Goal: Task Accomplishment & Management: Manage account settings

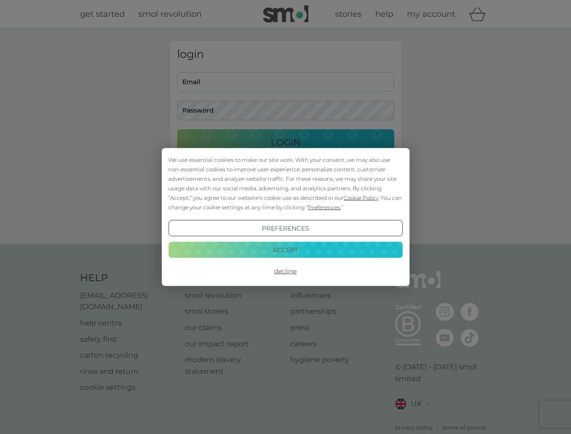
click at [361, 198] on span "Cookie Policy" at bounding box center [361, 197] width 35 height 7
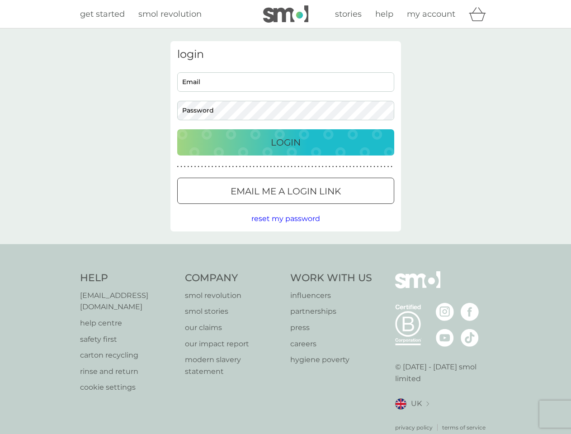
click at [323, 207] on div "login Email Password Login ● ● ● ● ● ● ● ● ● ● ● ● ● ● ● ● ● ● ● ● ● ● ● ● ● ● …" at bounding box center [285, 136] width 231 height 190
click at [285, 228] on div "login Email Password Login ● ● ● ● ● ● ● ● ● ● ● ● ● ● ● ● ● ● ● ● ● ● ● ● ● ● …" at bounding box center [285, 136] width 231 height 190
click at [285, 271] on div "Help [EMAIL_ADDRESS][DOMAIN_NAME] help centre safety first carton recycling rin…" at bounding box center [285, 351] width 411 height 160
click at [285, 250] on div "Help [EMAIL_ADDRESS][DOMAIN_NAME] help centre safety first carton recycling rin…" at bounding box center [285, 351] width 571 height 215
